Goal: Task Accomplishment & Management: Manage account settings

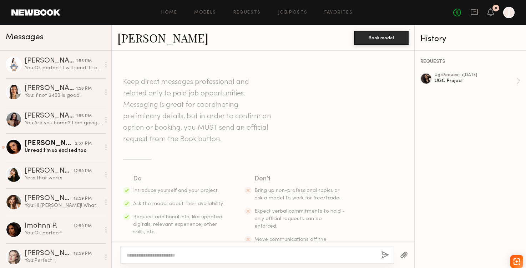
scroll to position [262, 0]
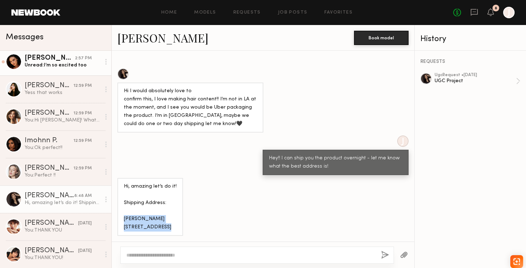
click at [58, 65] on div "Unread: I’m so excited too" at bounding box center [63, 65] width 76 height 7
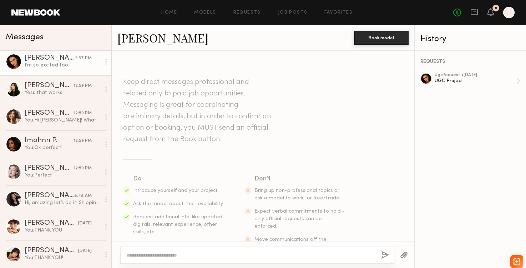
scroll to position [180, 0]
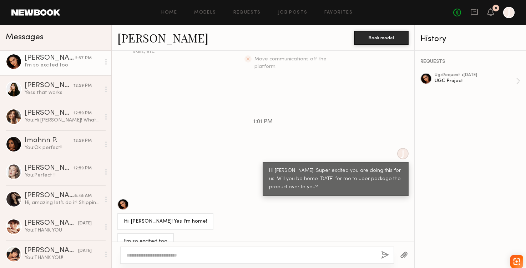
click at [205, 252] on textarea at bounding box center [250, 254] width 249 height 7
click at [148, 38] on link "[PERSON_NAME]" at bounding box center [162, 37] width 91 height 15
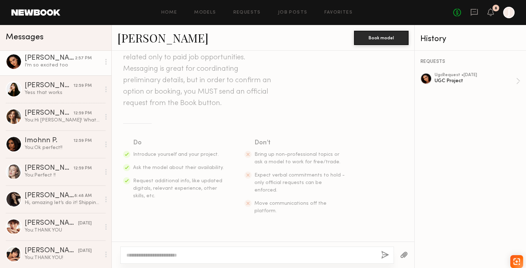
scroll to position [0, 0]
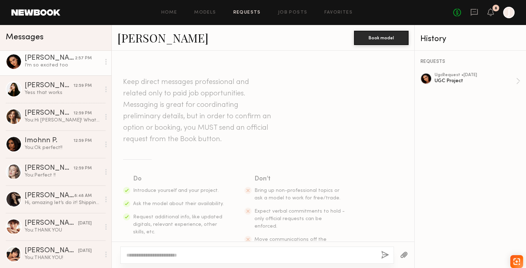
click at [253, 14] on link "Requests" at bounding box center [246, 12] width 27 height 5
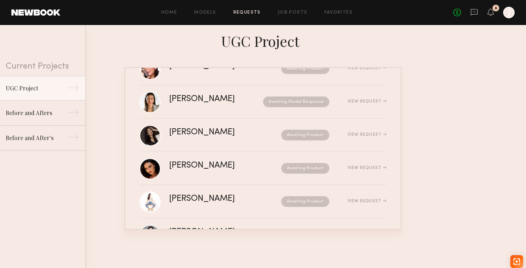
scroll to position [261, 0]
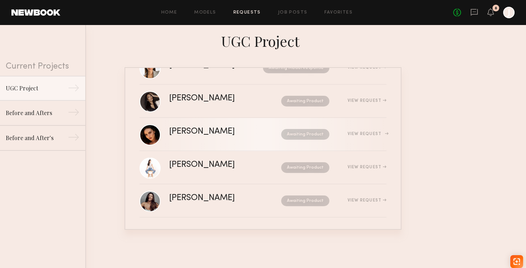
click at [227, 133] on div "[PERSON_NAME]" at bounding box center [213, 131] width 89 height 8
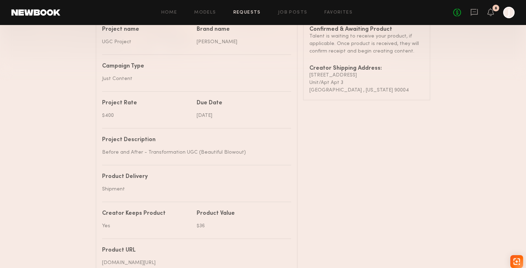
scroll to position [208, 0]
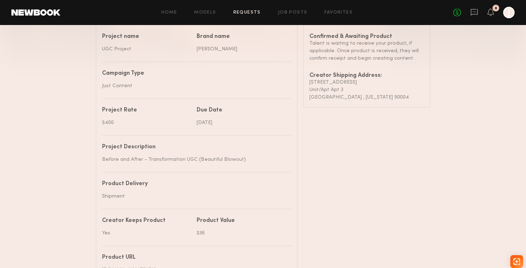
click at [314, 83] on div "[STREET_ADDRESS]" at bounding box center [366, 81] width 115 height 7
drag, startPoint x: 314, startPoint y: 83, endPoint x: 378, endPoint y: 96, distance: 66.1
click at [378, 96] on div "Confirmed & Awaiting Product Talent is waiting to receive your product, if appl…" at bounding box center [366, 67] width 115 height 67
copy div "[STREET_ADDRESS][US_STATE]"
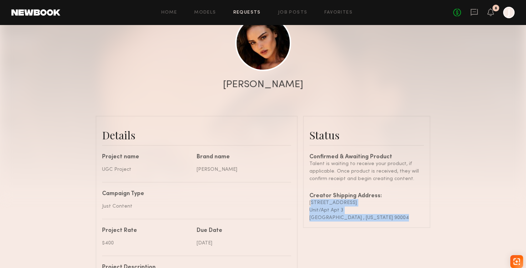
scroll to position [162, 0]
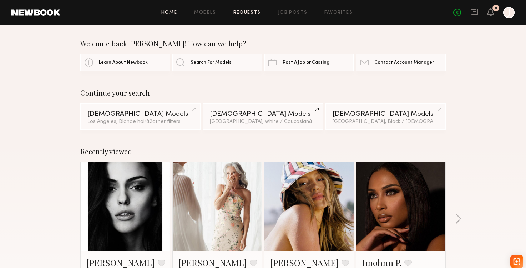
click at [241, 12] on link "Requests" at bounding box center [246, 12] width 27 height 5
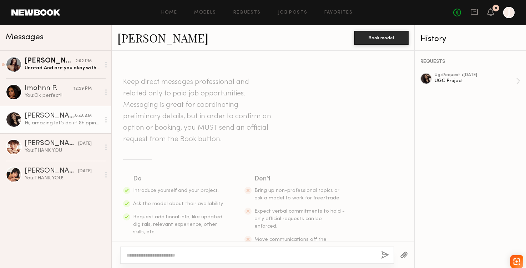
scroll to position [261, 0]
